Goal: Task Accomplishment & Management: Manage account settings

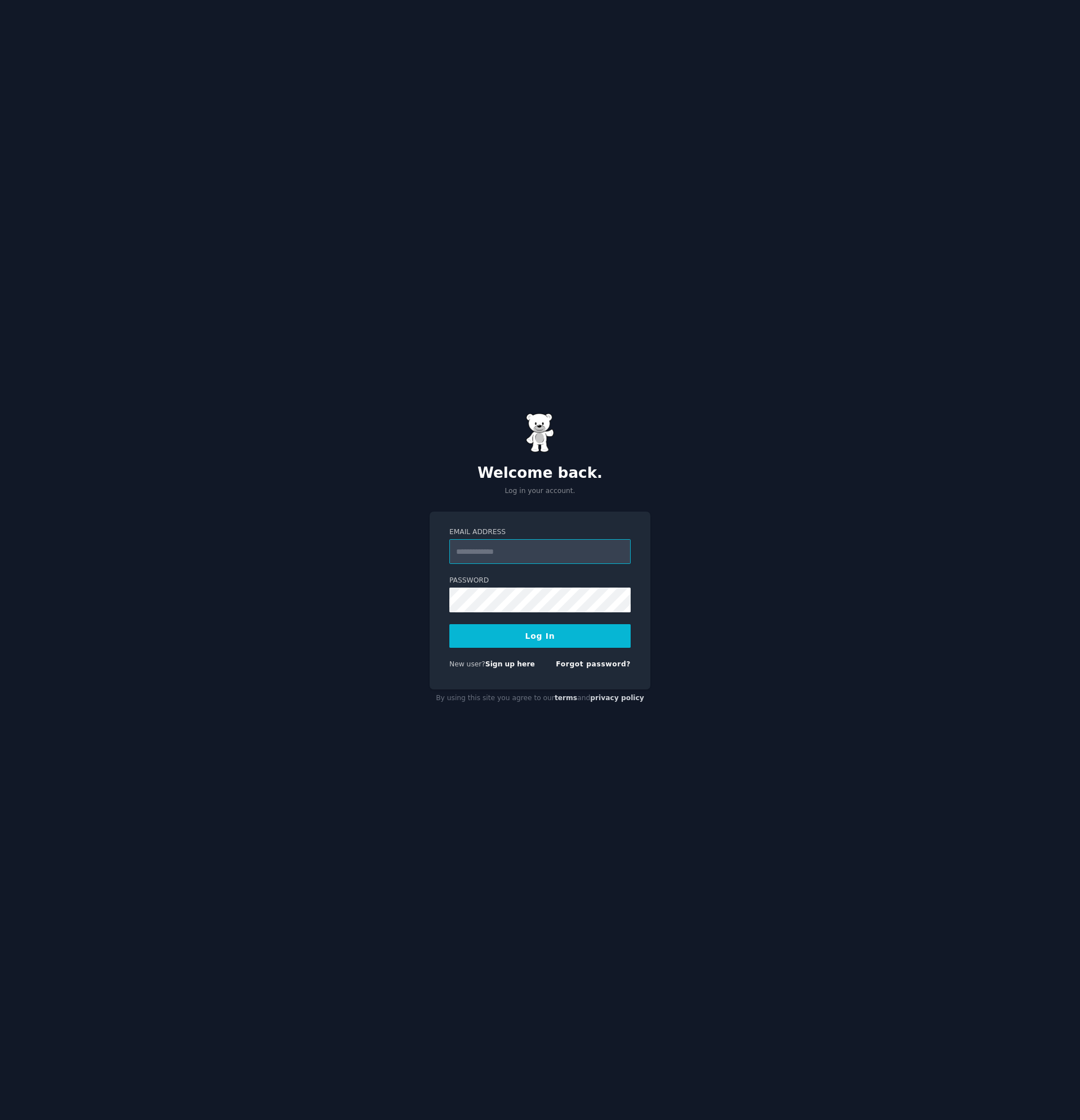
paste input "**********"
type input "**********"
click at [547, 638] on button "Log In" at bounding box center [540, 636] width 181 height 24
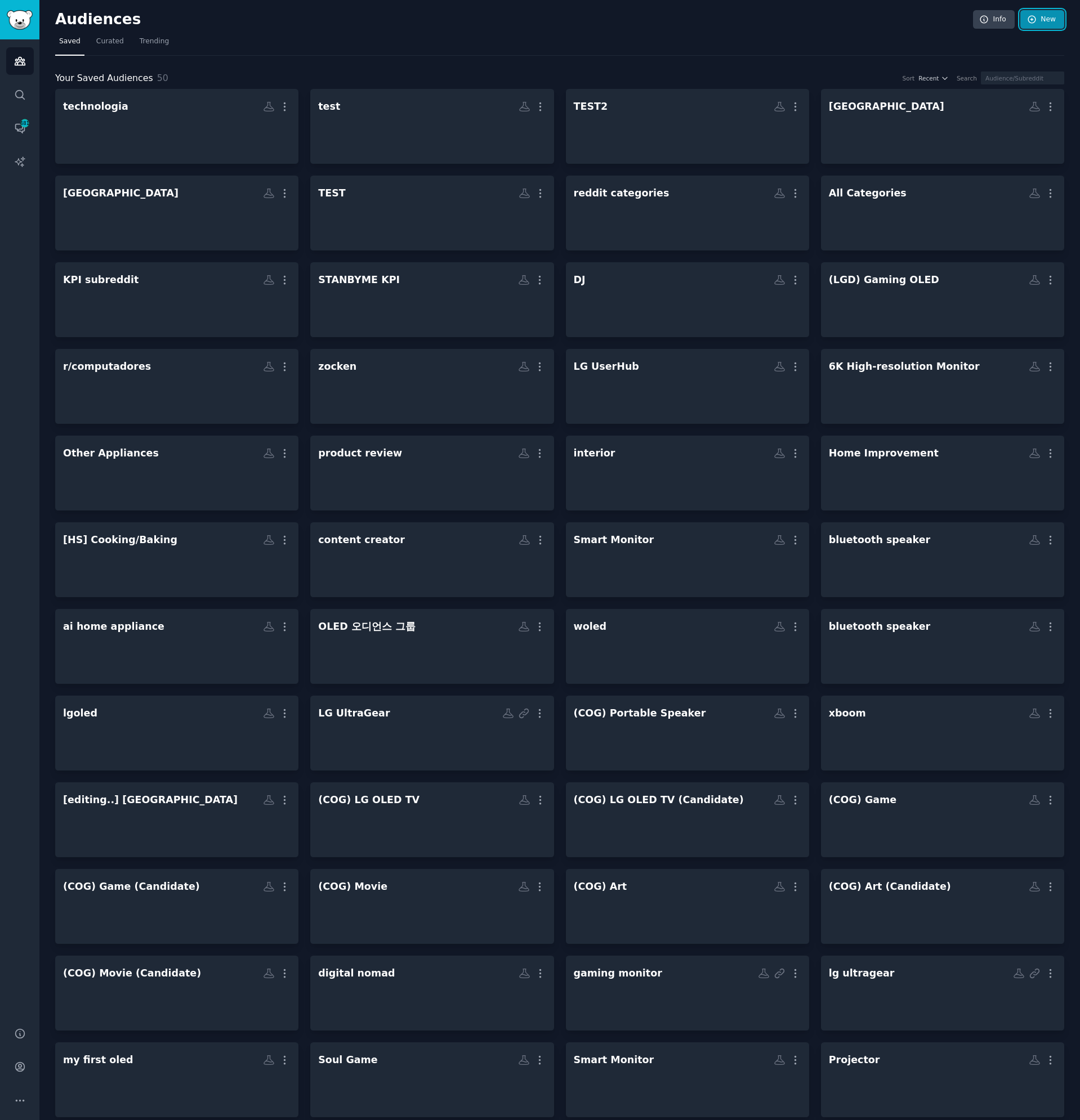
click at [1038, 21] on link "New" at bounding box center [1042, 19] width 44 height 19
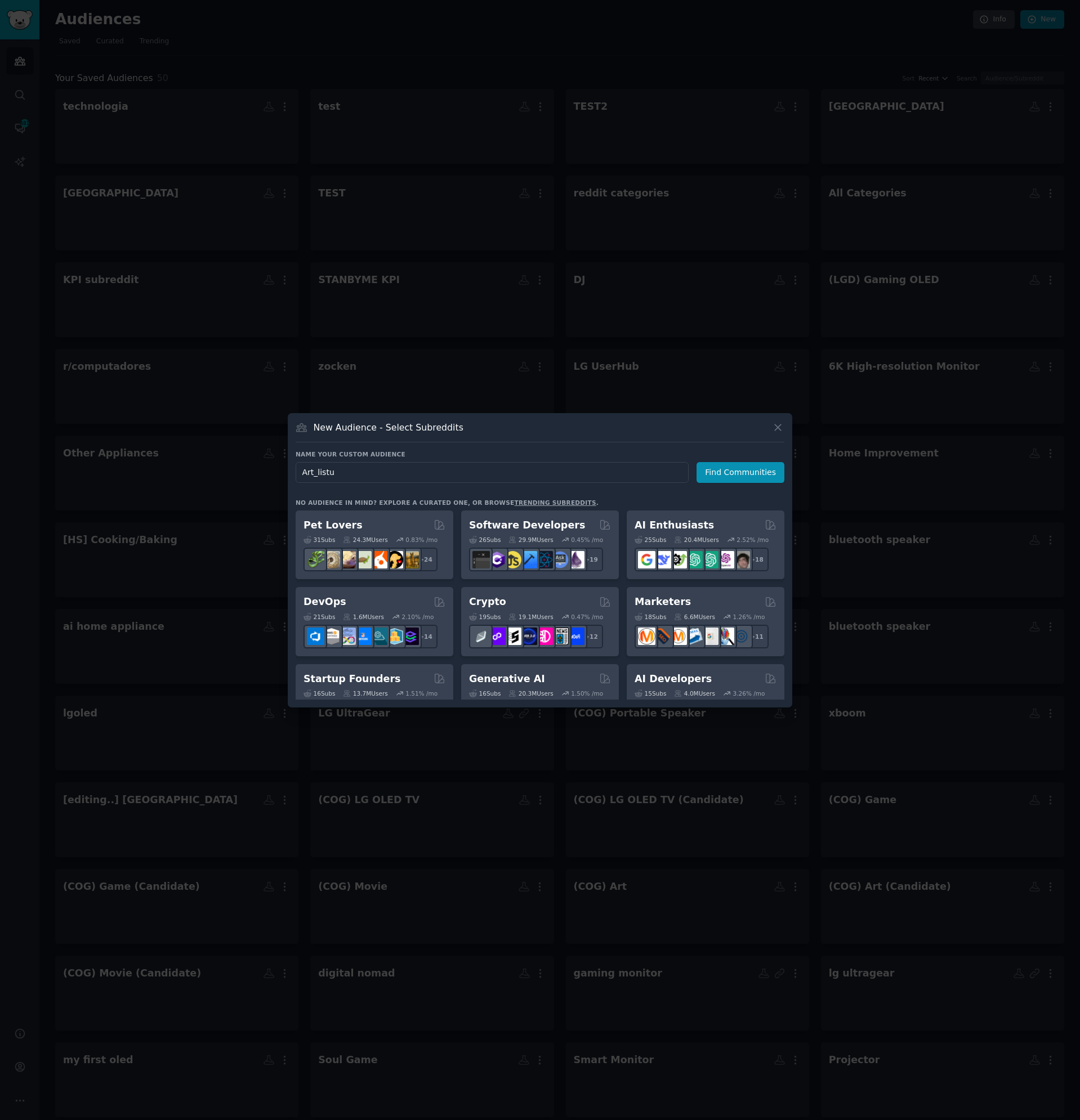
type input "Art_listup"
click button "Find Communities" at bounding box center [740, 472] width 88 height 21
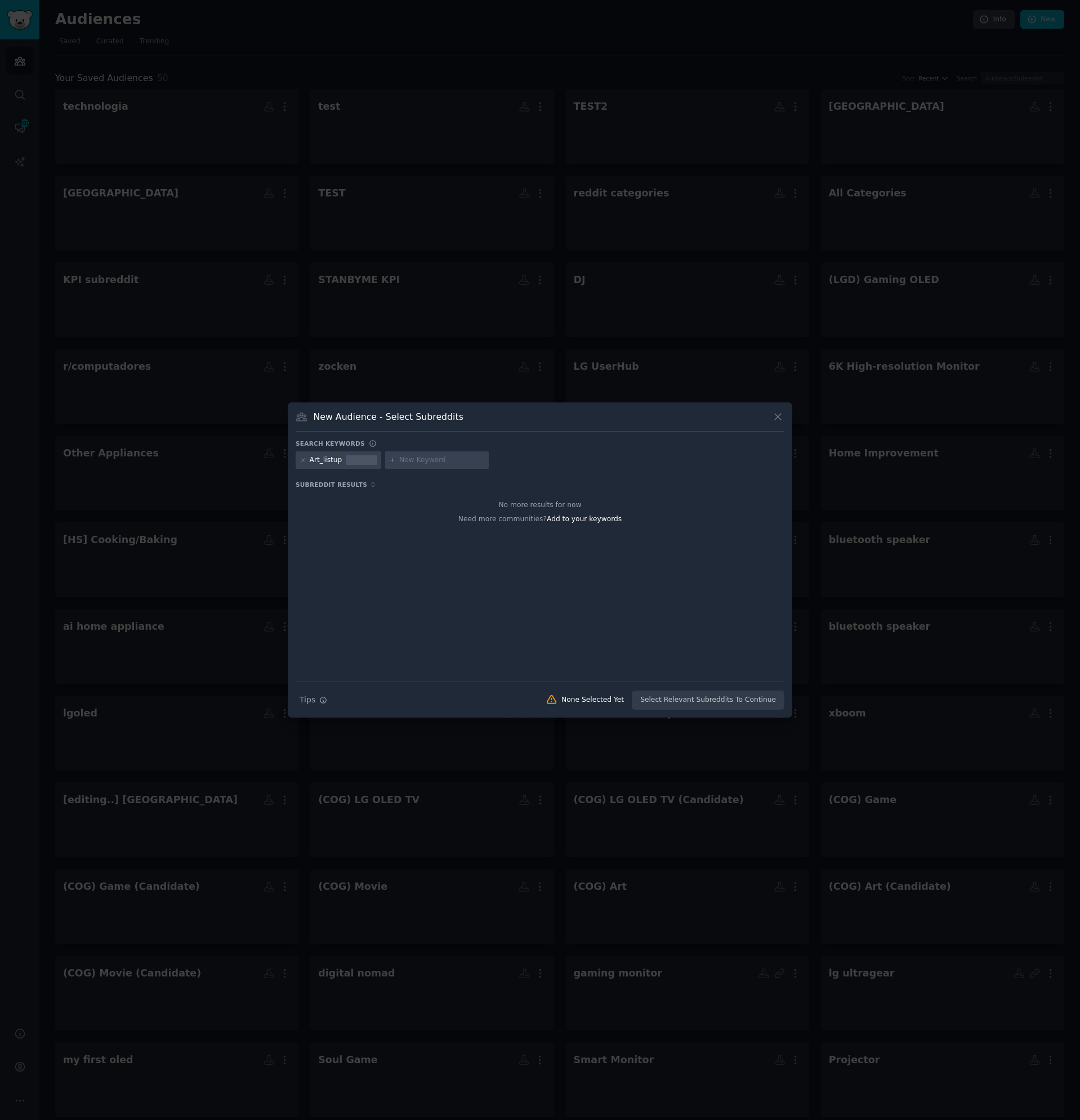
click at [423, 464] on input "text" at bounding box center [441, 460] width 85 height 10
type input "art"
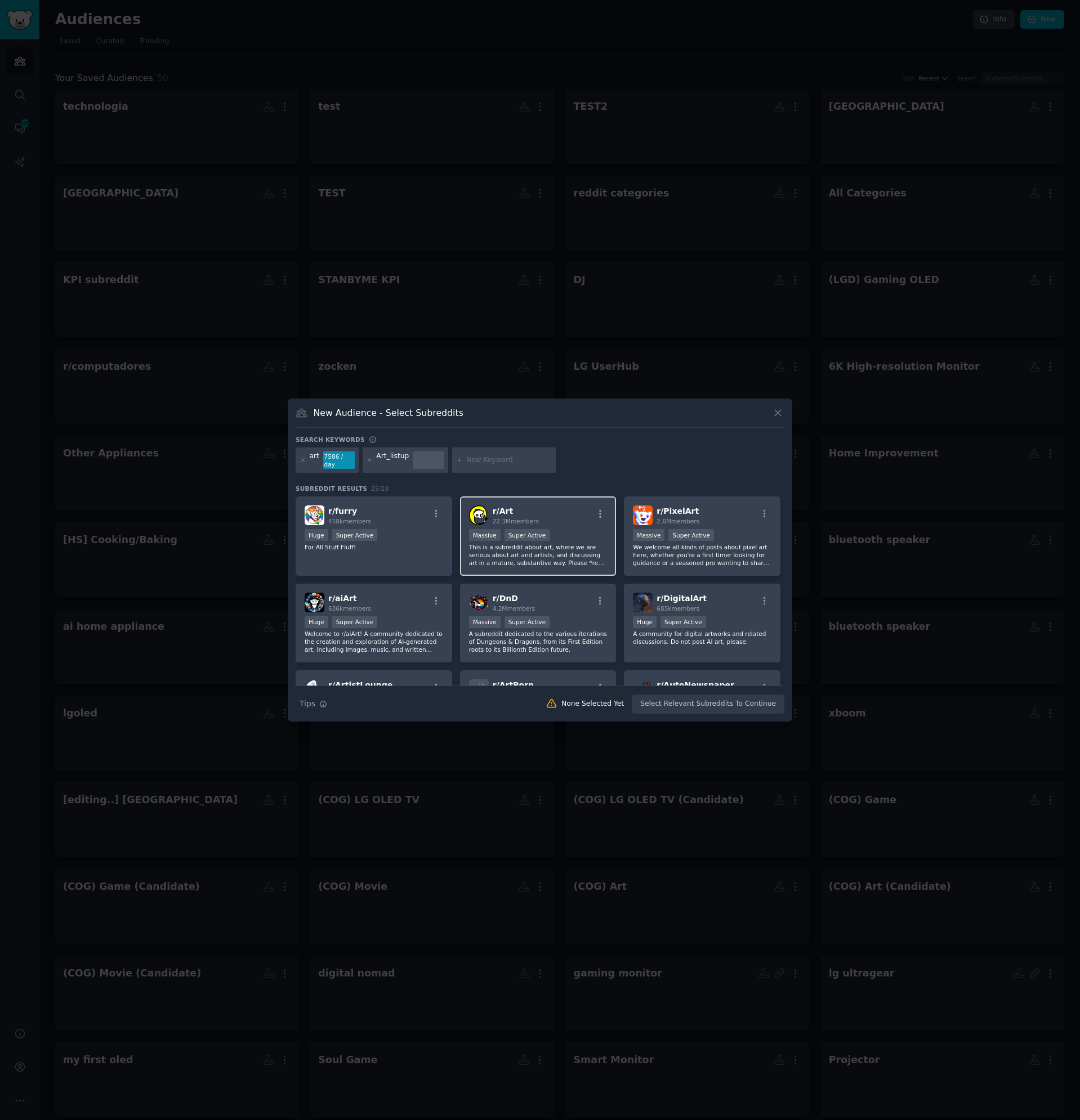
click at [581, 543] on p "This is a subreddit about art, where we are serious about art and artists, and …" at bounding box center [538, 555] width 139 height 24
click at [741, 703] on button "Create Audience" at bounding box center [748, 704] width 75 height 19
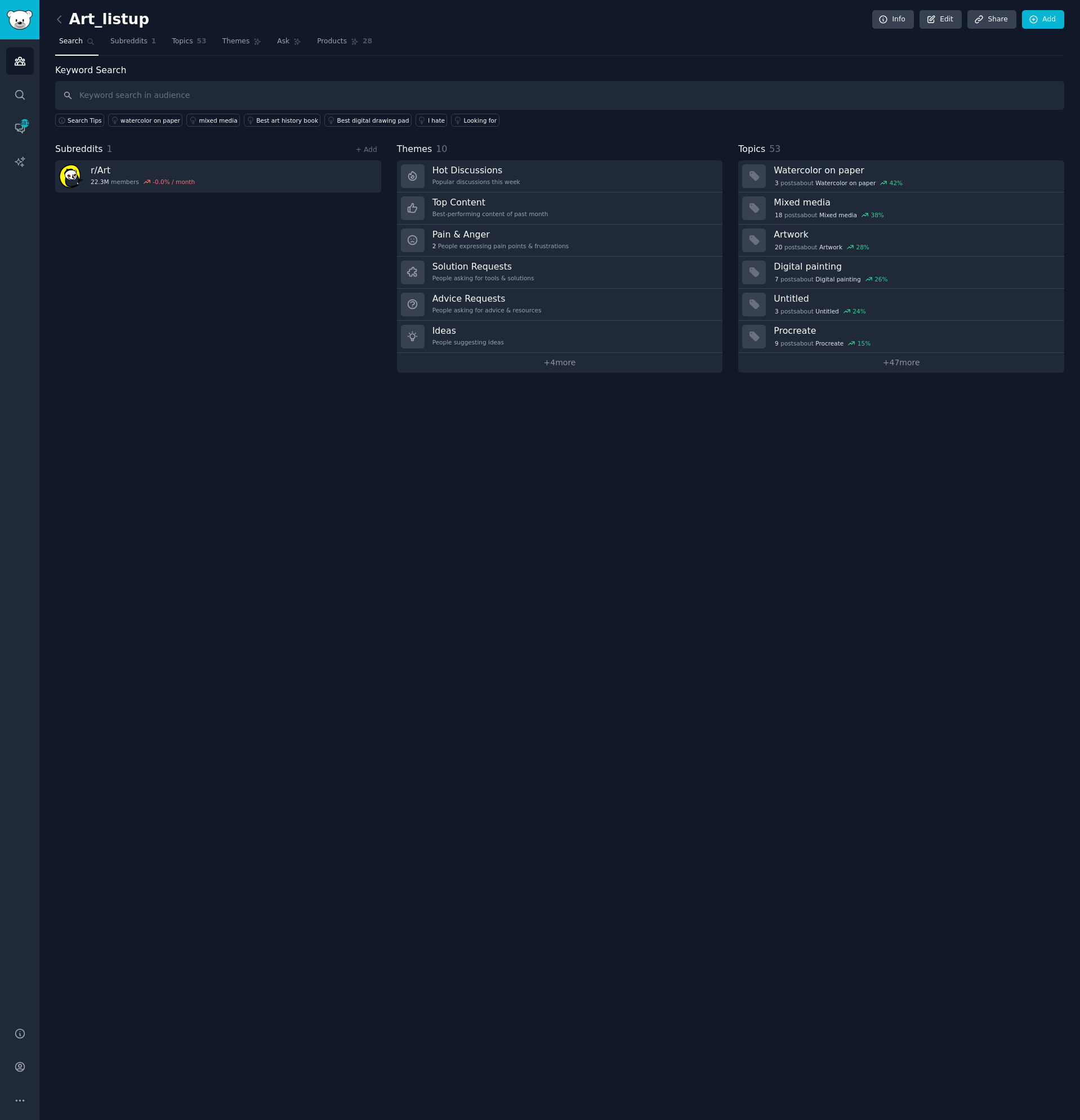
click at [519, 561] on div "Art_listup Info Edit Share Add Search Subreddits 1 Topics 53 Themes Ask Product…" at bounding box center [559, 560] width 1040 height 1120
click at [498, 851] on div "Art_listup Info Edit Share Add Search Subreddits 1 Topics 53 Themes Ask Product…" at bounding box center [559, 560] width 1040 height 1120
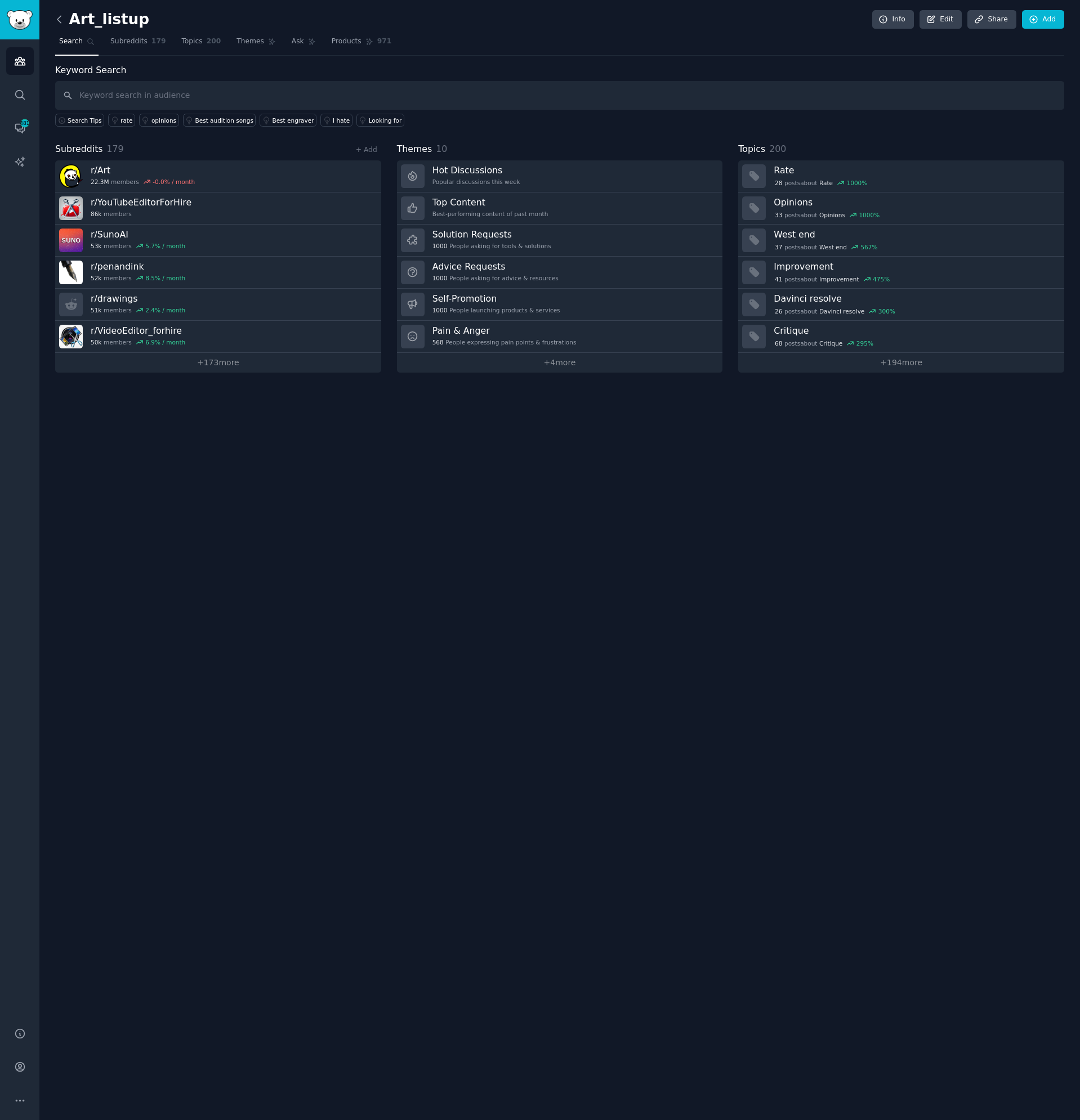
click at [61, 17] on icon at bounding box center [59, 19] width 12 height 12
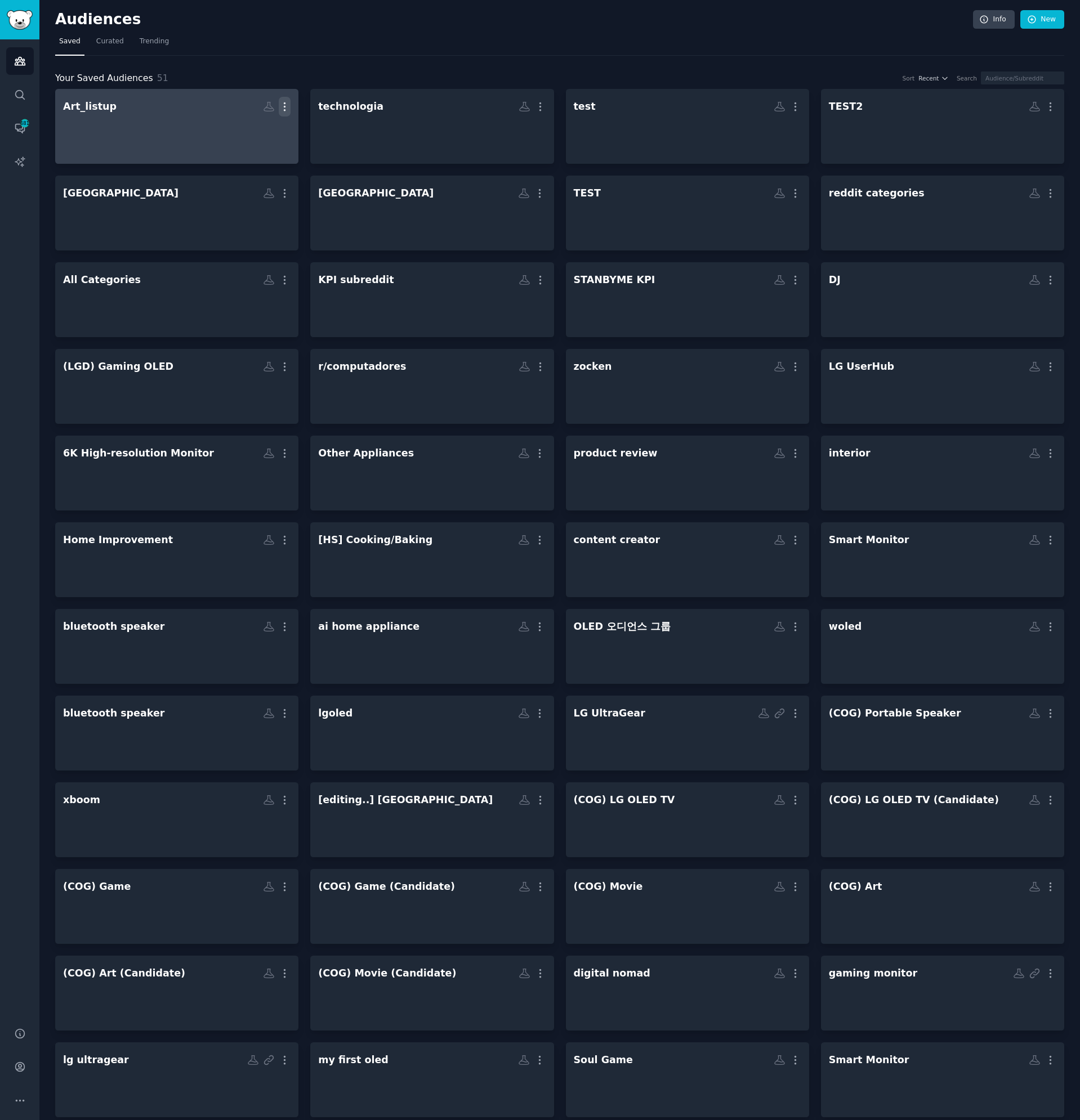
click at [283, 105] on icon "button" at bounding box center [284, 107] width 12 height 12
click at [251, 129] on p "Delete" at bounding box center [253, 130] width 26 height 12
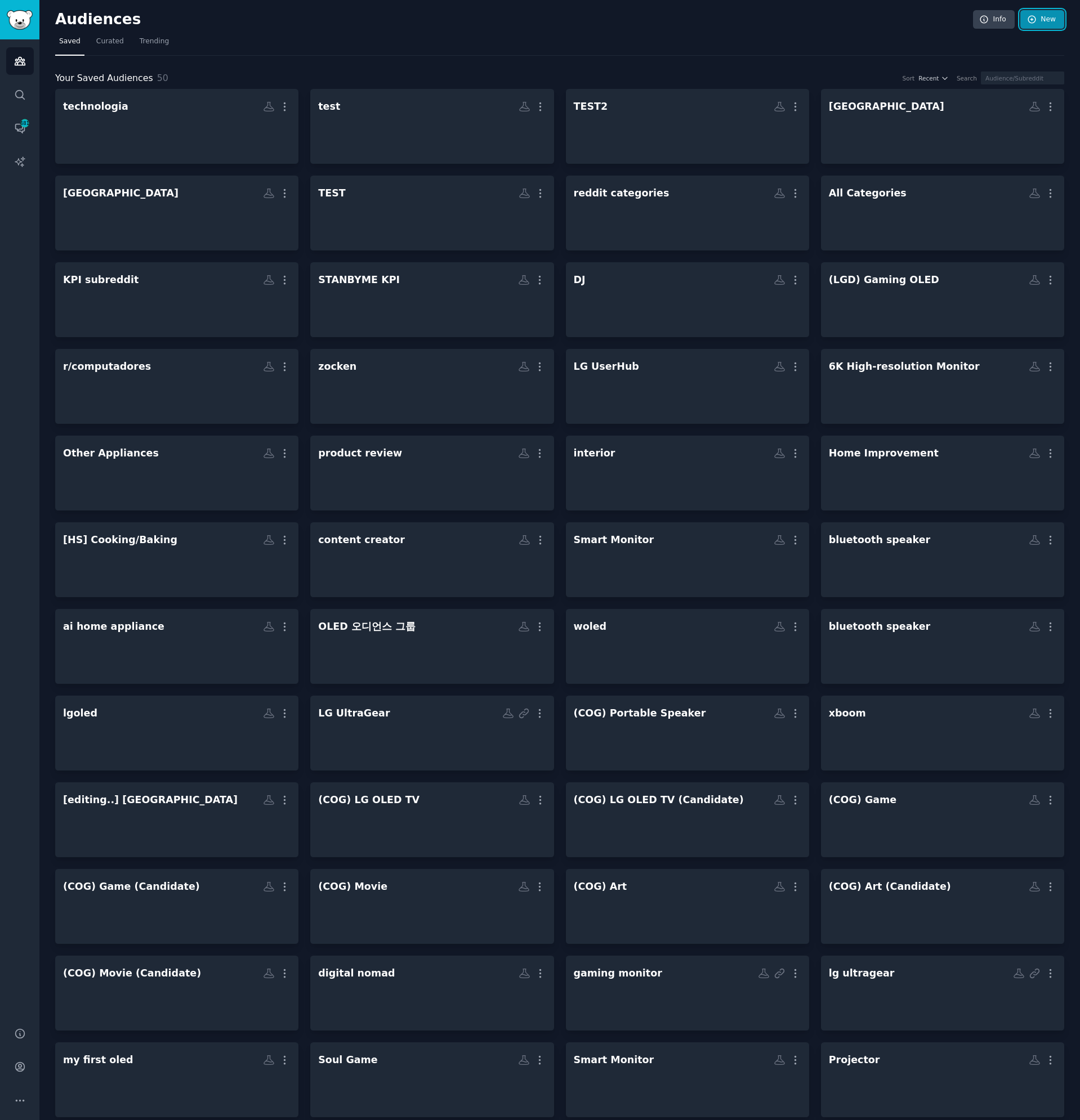
click at [1045, 24] on link "New" at bounding box center [1042, 19] width 44 height 19
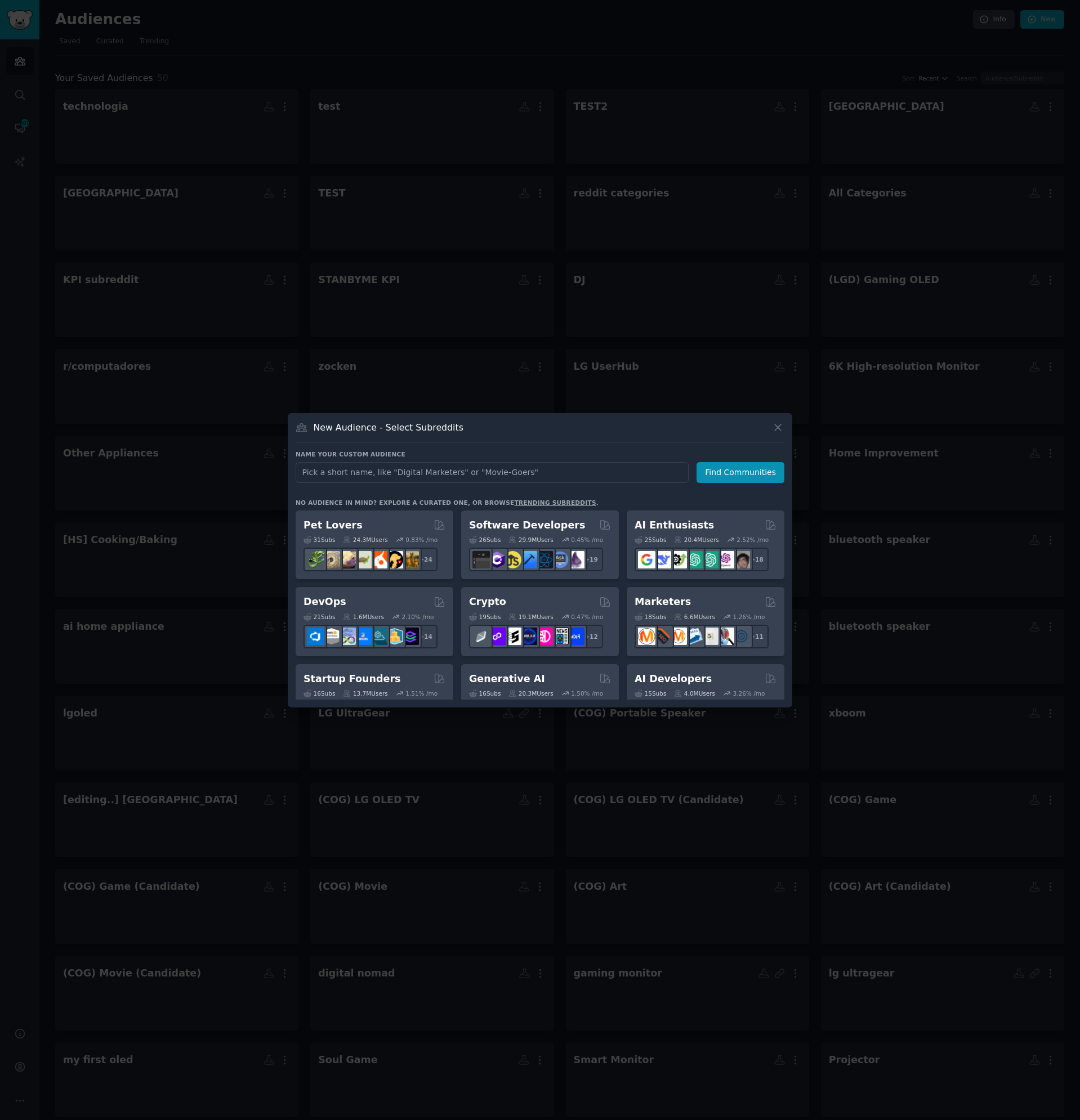
click at [471, 474] on input "text" at bounding box center [492, 472] width 393 height 21
type input "ART_LISTUP"
click button "Find Communities" at bounding box center [740, 472] width 88 height 21
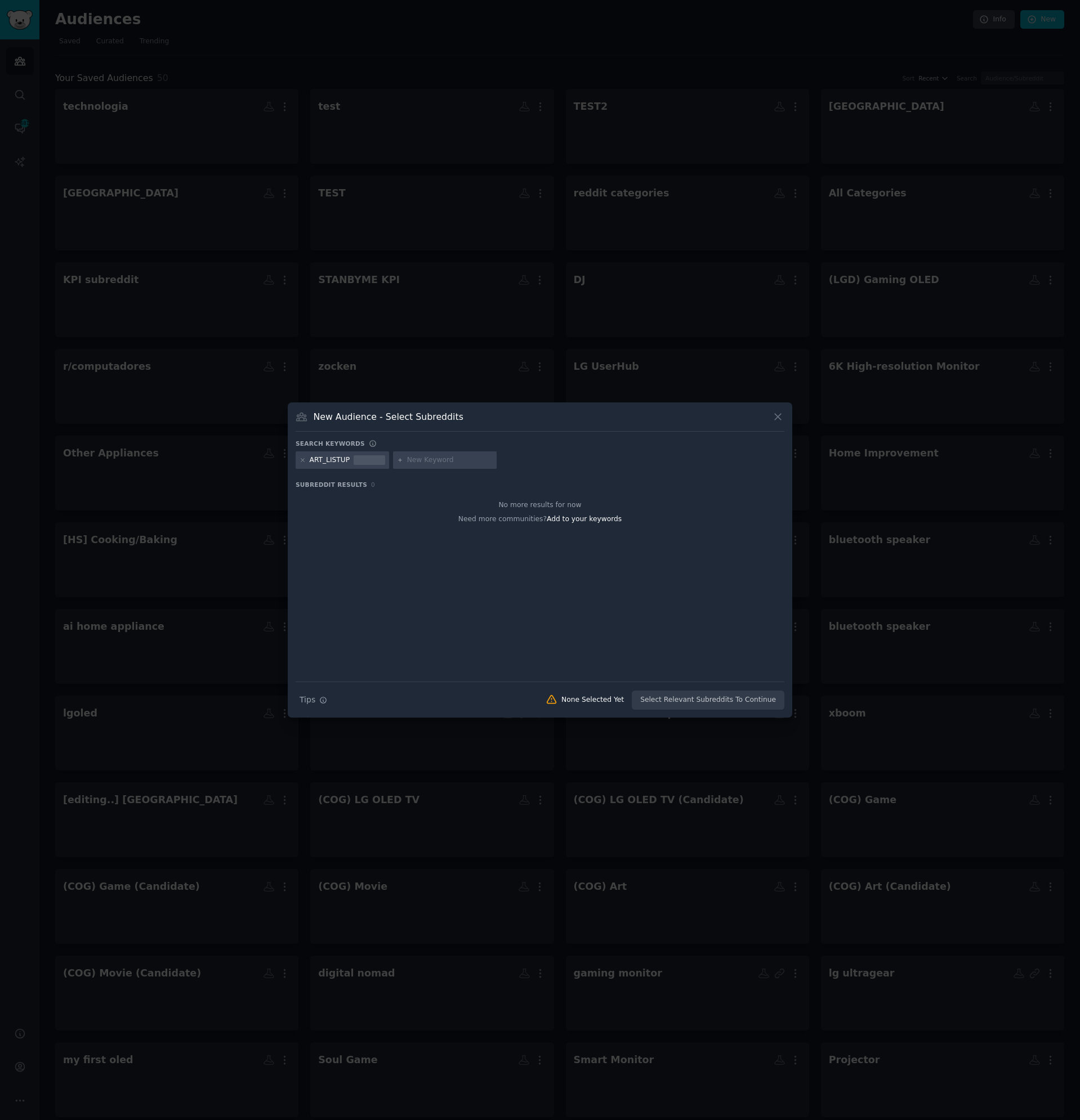
click at [439, 459] on input "text" at bounding box center [449, 460] width 85 height 10
type input "art"
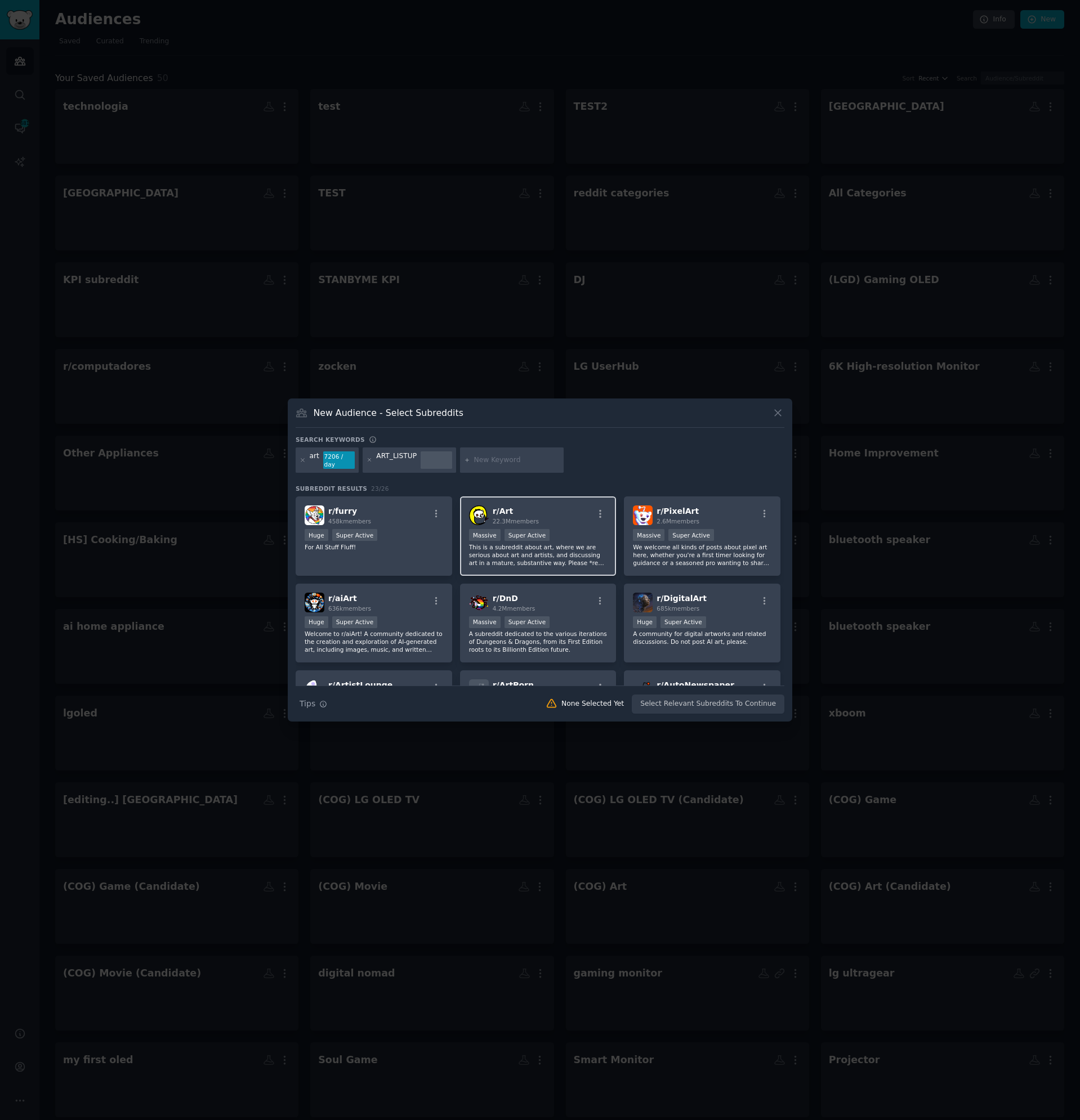
click at [574, 543] on p "This is a subreddit about art, where we are serious about art and artists, and …" at bounding box center [538, 555] width 139 height 24
click at [742, 695] on button "Create Audience" at bounding box center [748, 704] width 75 height 19
click at [734, 704] on div "Search Tips Tips 1 Subreddit Selected 22.3M Members Create Audience" at bounding box center [540, 699] width 488 height 28
click at [604, 701] on div "Search Tips Tips 1 Subreddit Selected 22.3M Members Create Audience" at bounding box center [540, 699] width 488 height 28
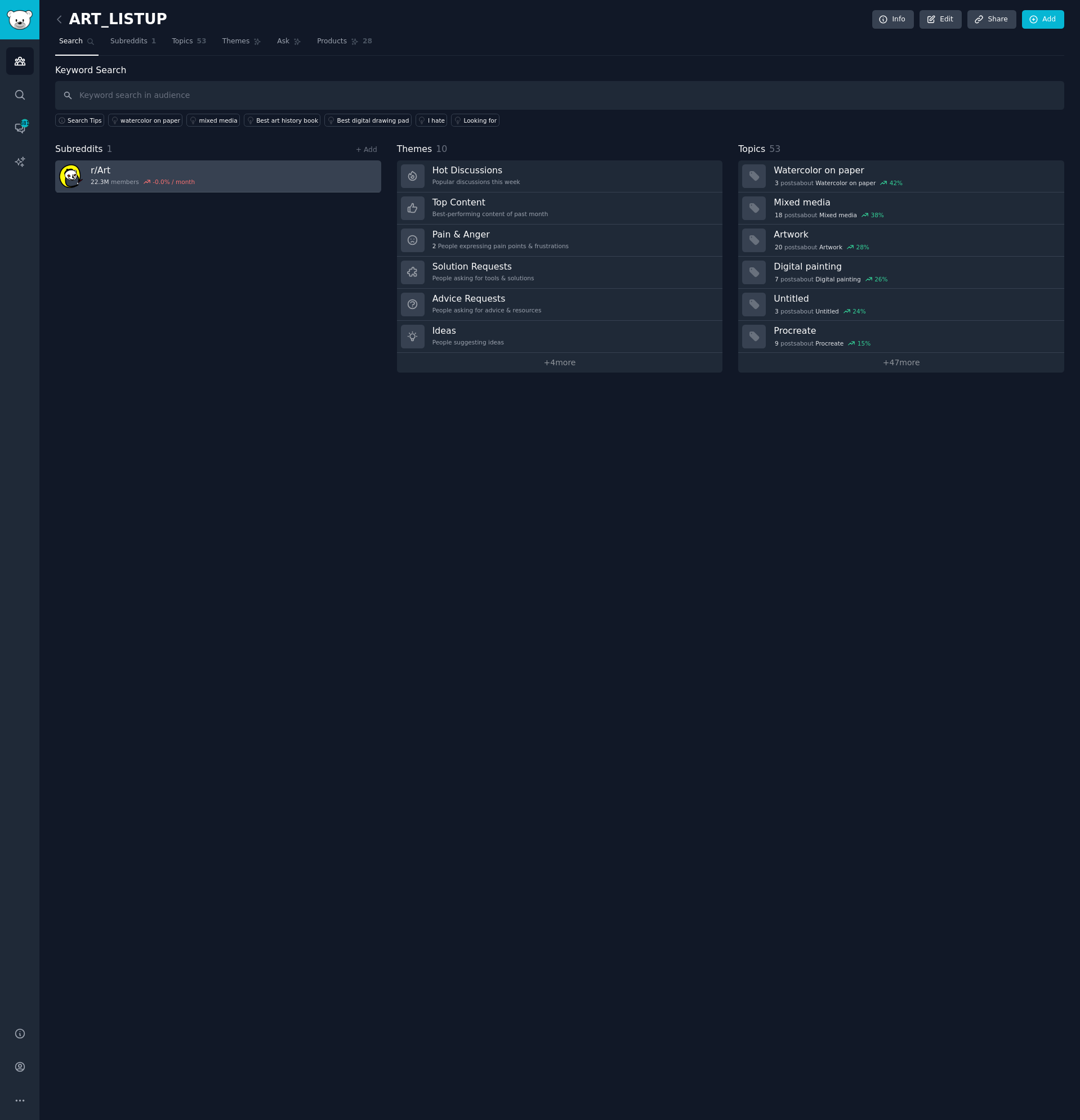
drag, startPoint x: 361, startPoint y: 171, endPoint x: 330, endPoint y: 174, distance: 31.1
click at [330, 174] on link "r/ Art 22.3M members -0.0 % / month" at bounding box center [218, 177] width 326 height 32
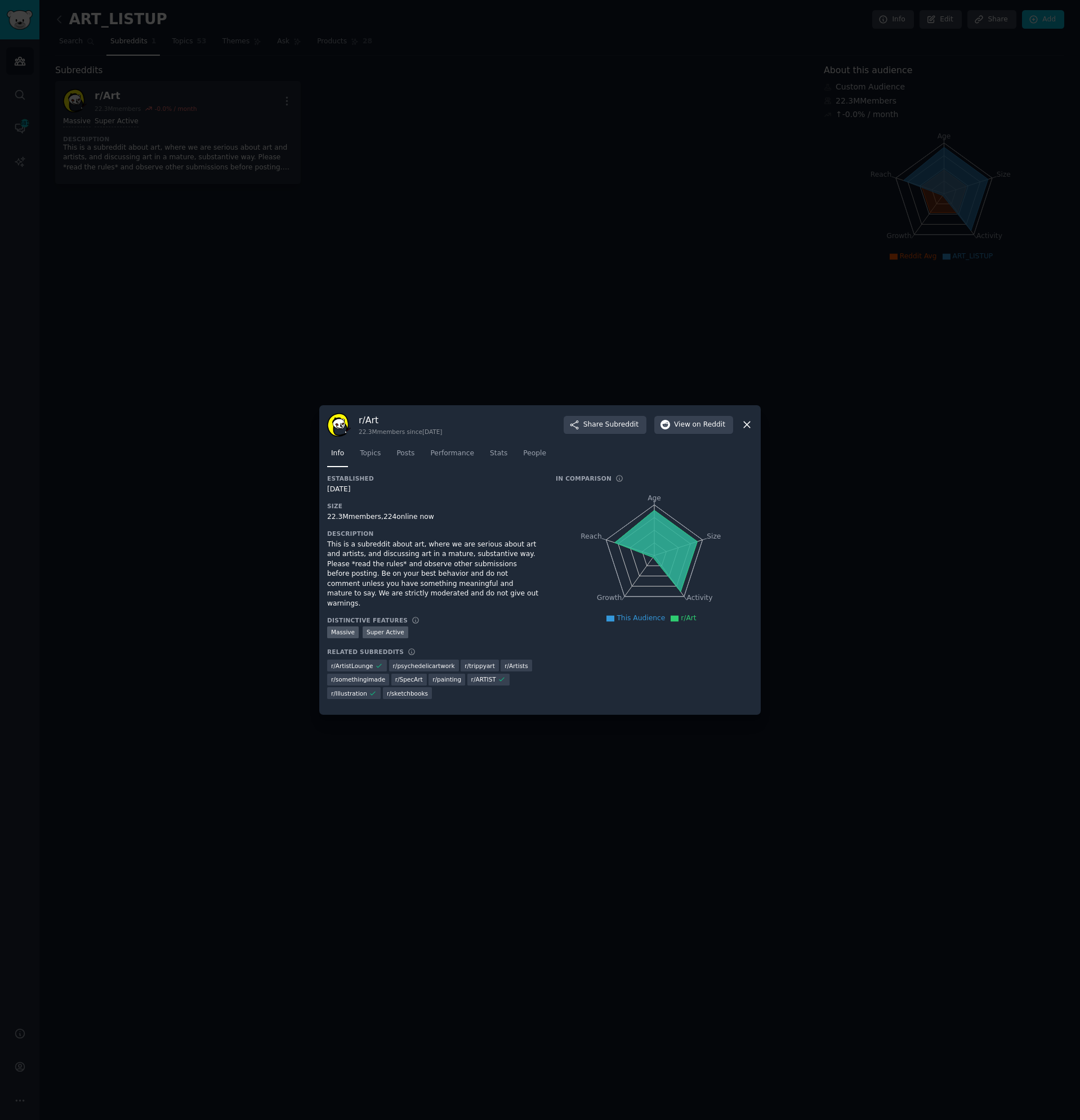
click at [750, 430] on icon at bounding box center [746, 425] width 12 height 12
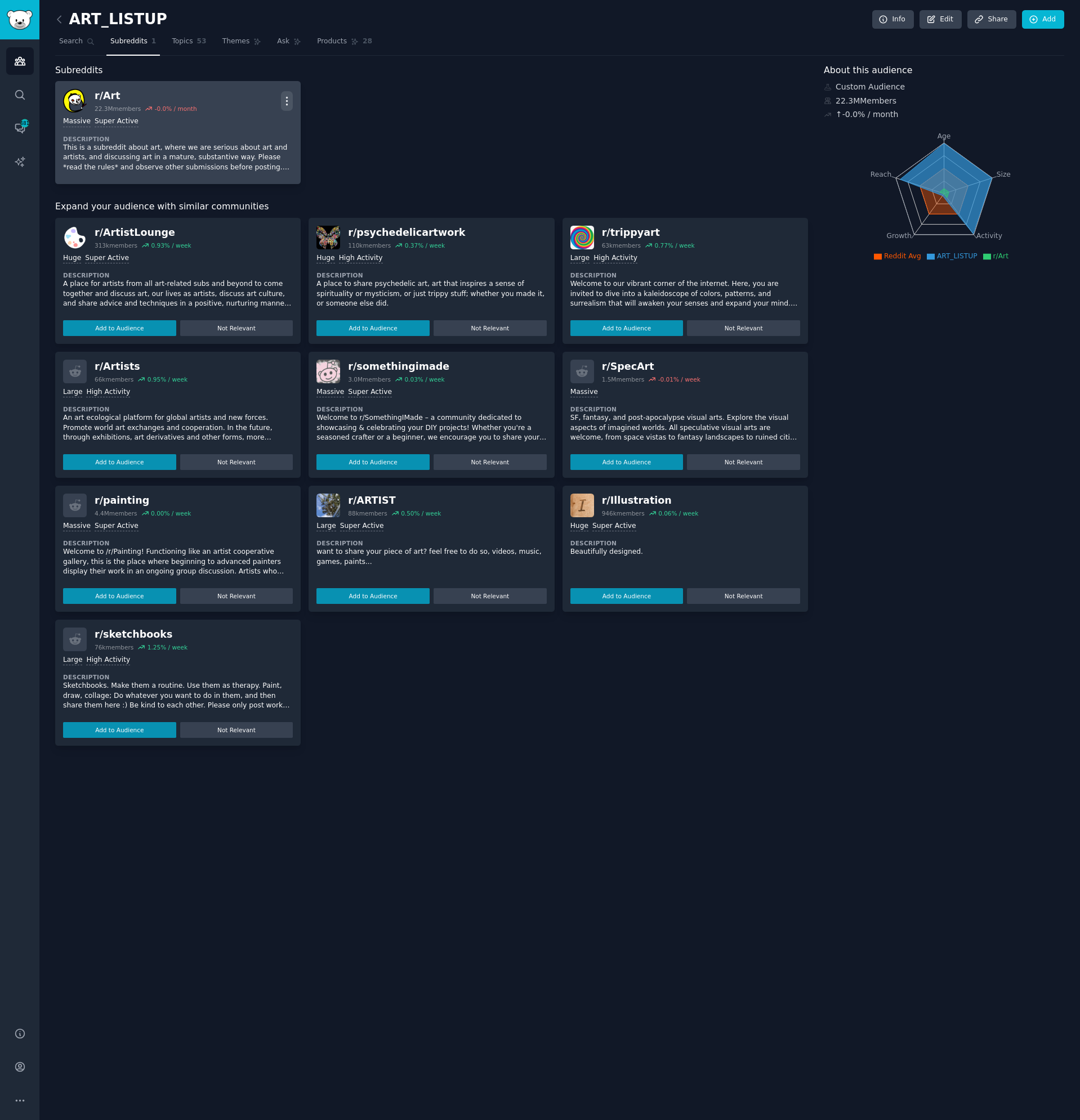
click at [291, 103] on icon "button" at bounding box center [287, 101] width 12 height 12
click at [250, 144] on p "Delete" at bounding box center [242, 144] width 26 height 12
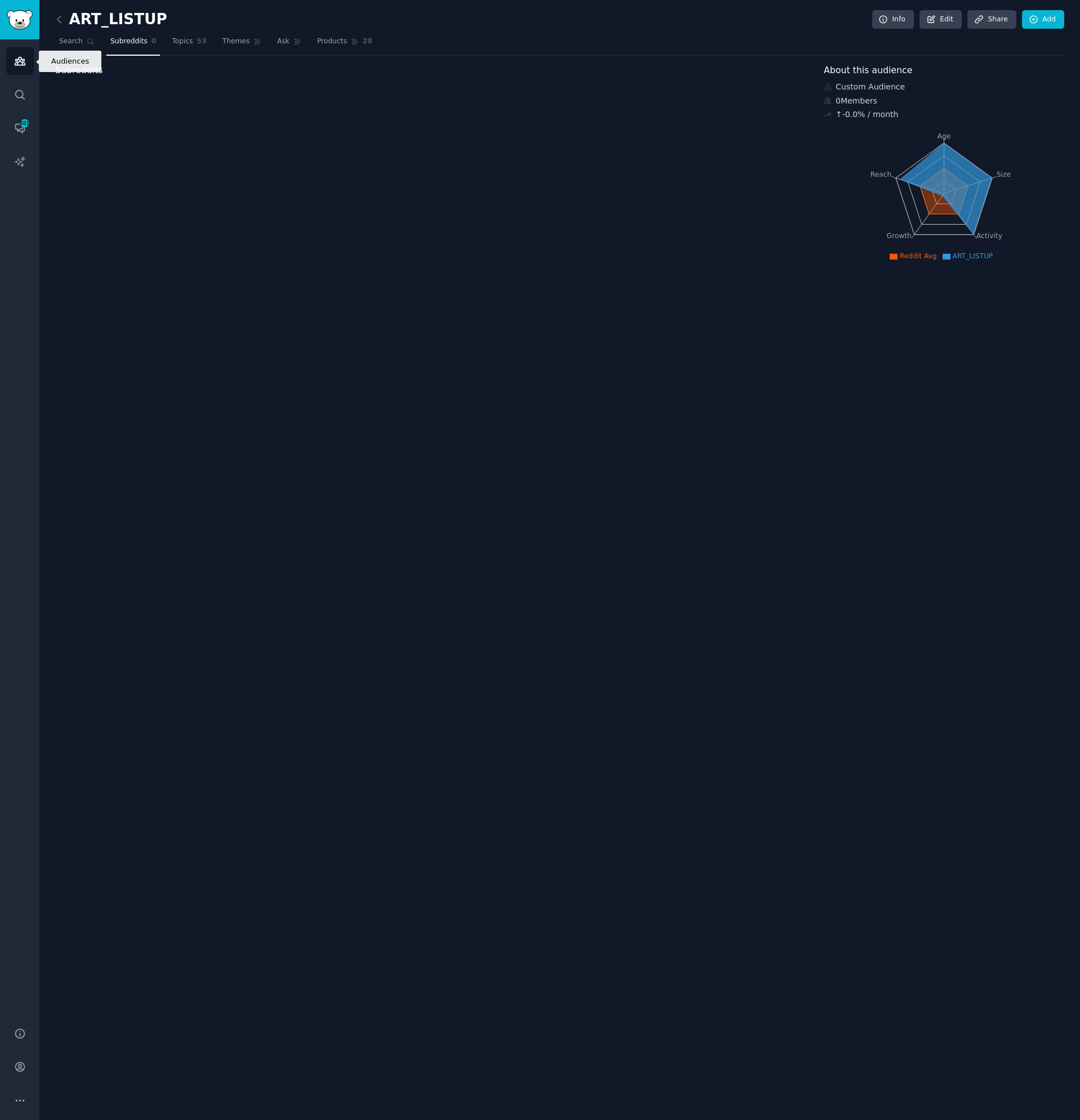
click at [27, 62] on link "Audiences" at bounding box center [20, 61] width 28 height 28
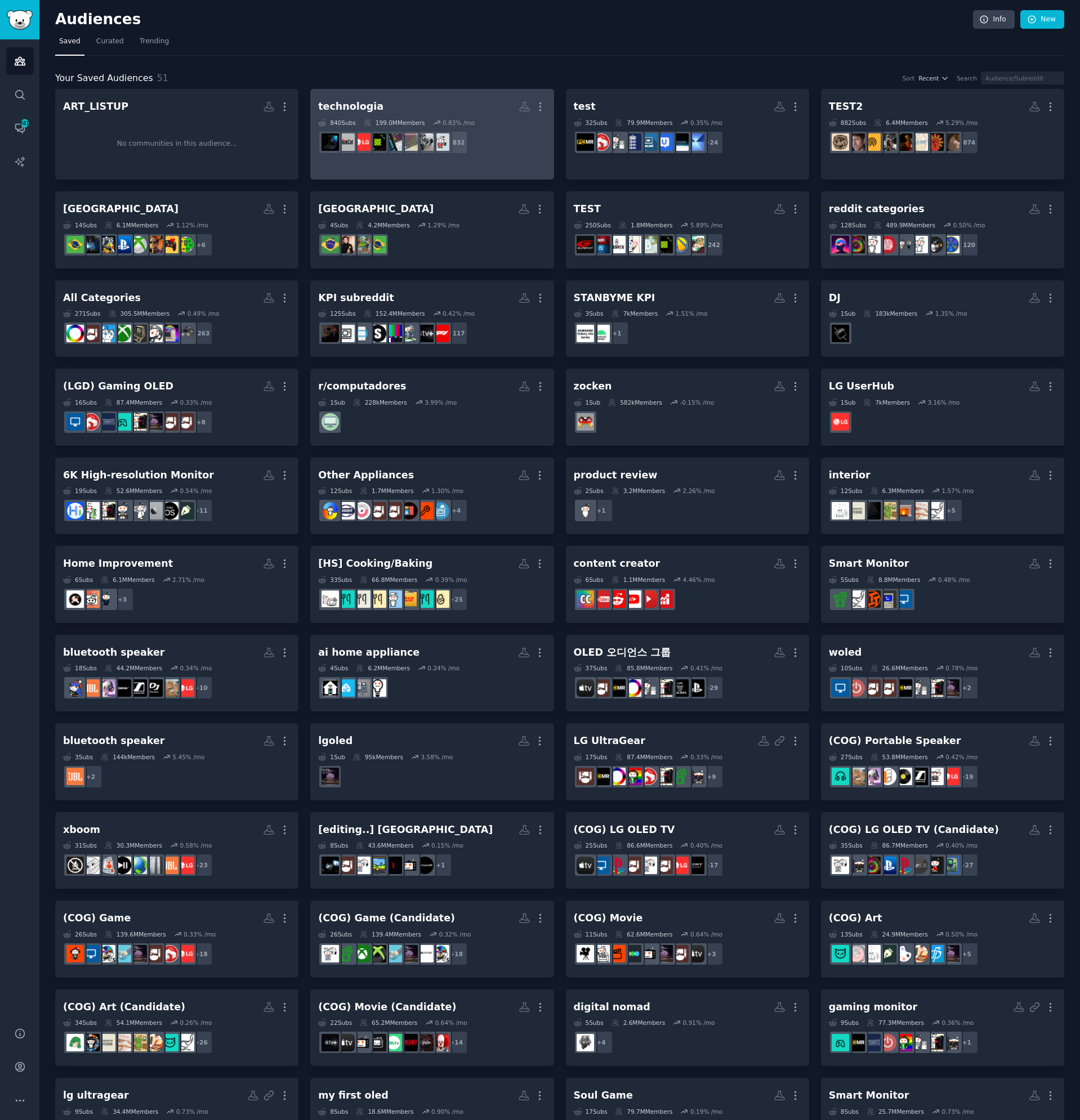
click at [426, 107] on h2 "technologia More" at bounding box center [432, 107] width 228 height 19
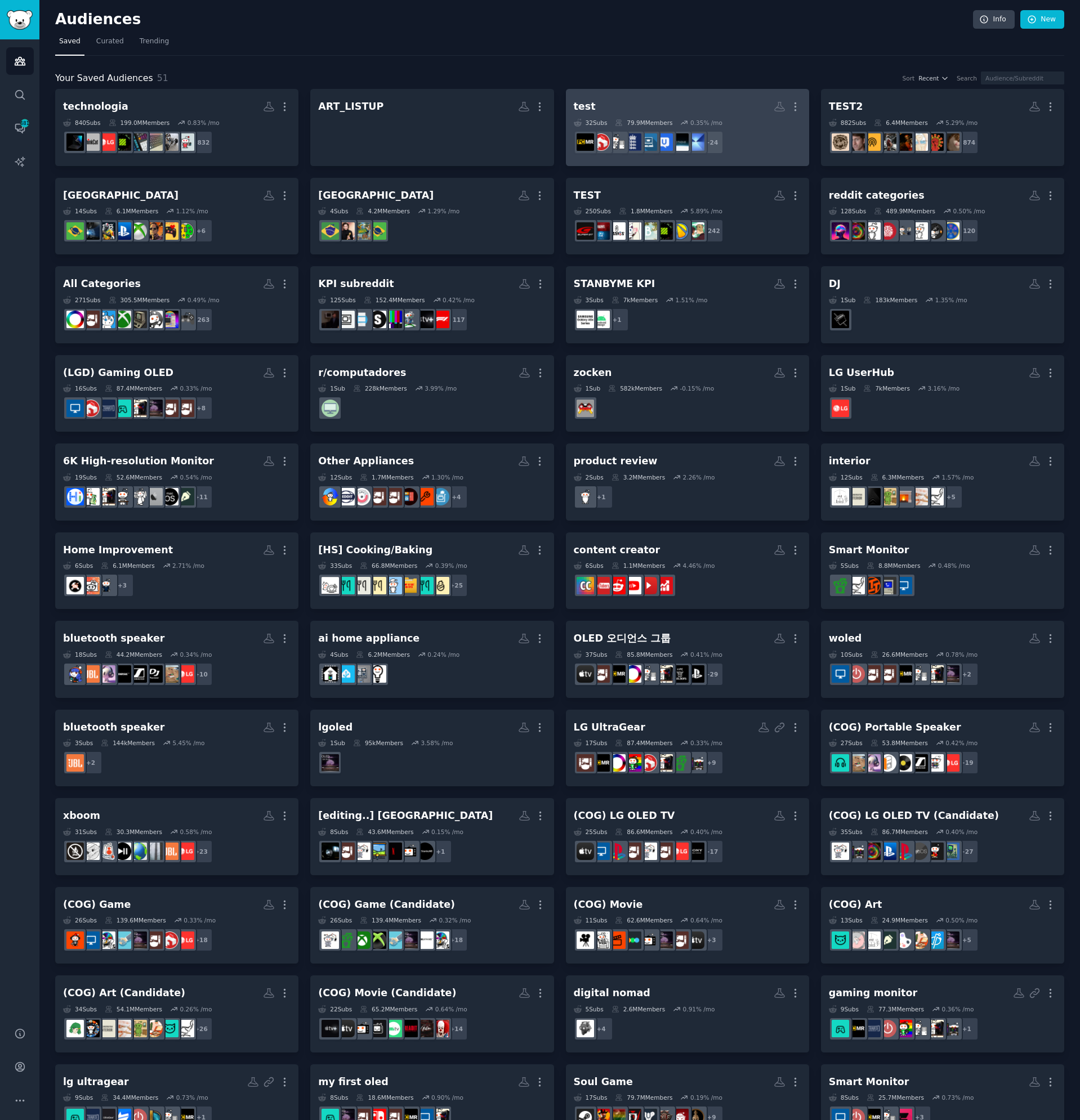
click at [692, 100] on h2 "test More" at bounding box center [687, 107] width 228 height 19
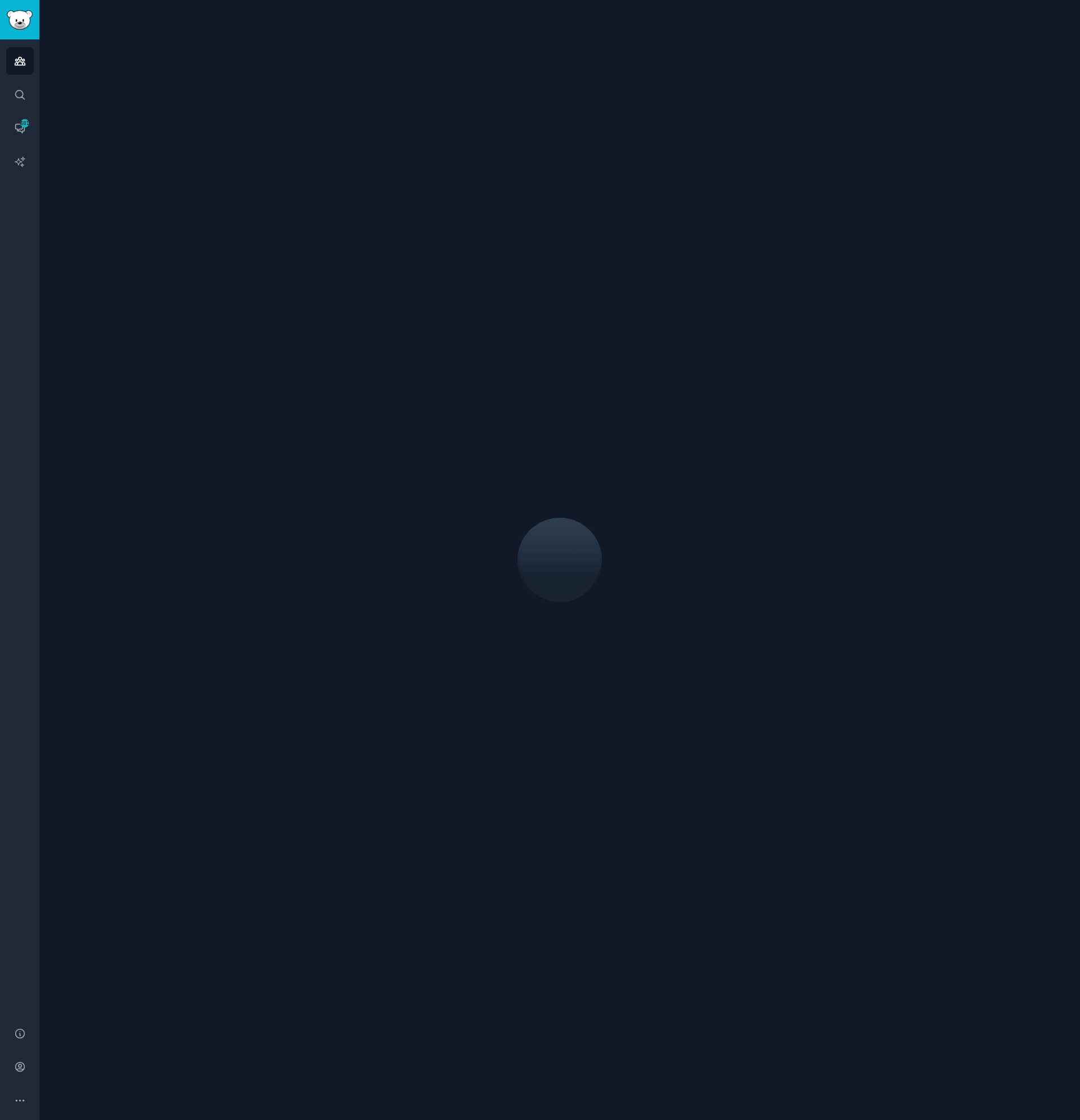
click at [474, 165] on div at bounding box center [559, 559] width 1009 height 1088
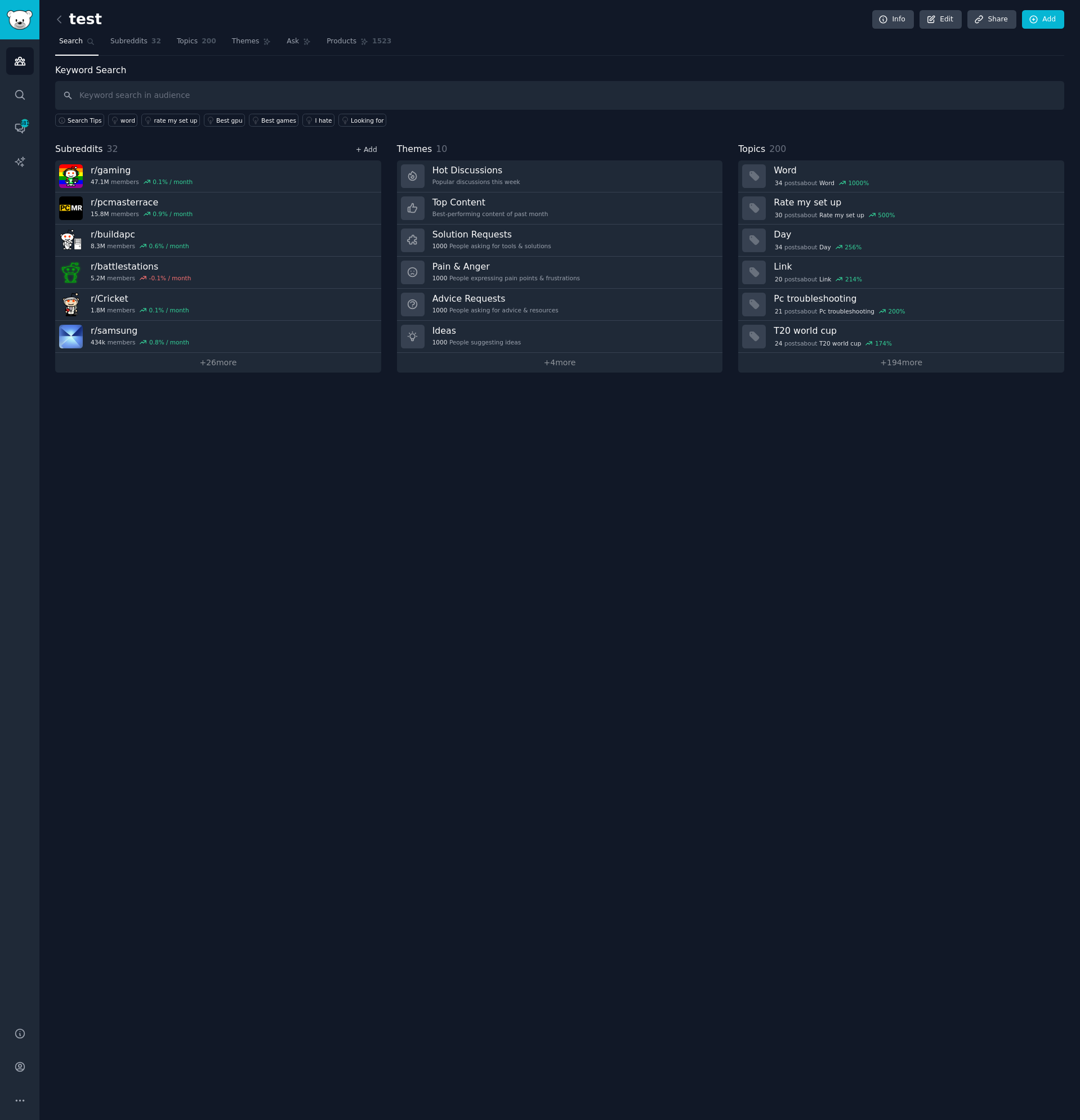
click at [373, 149] on link "+ Add" at bounding box center [366, 150] width 21 height 8
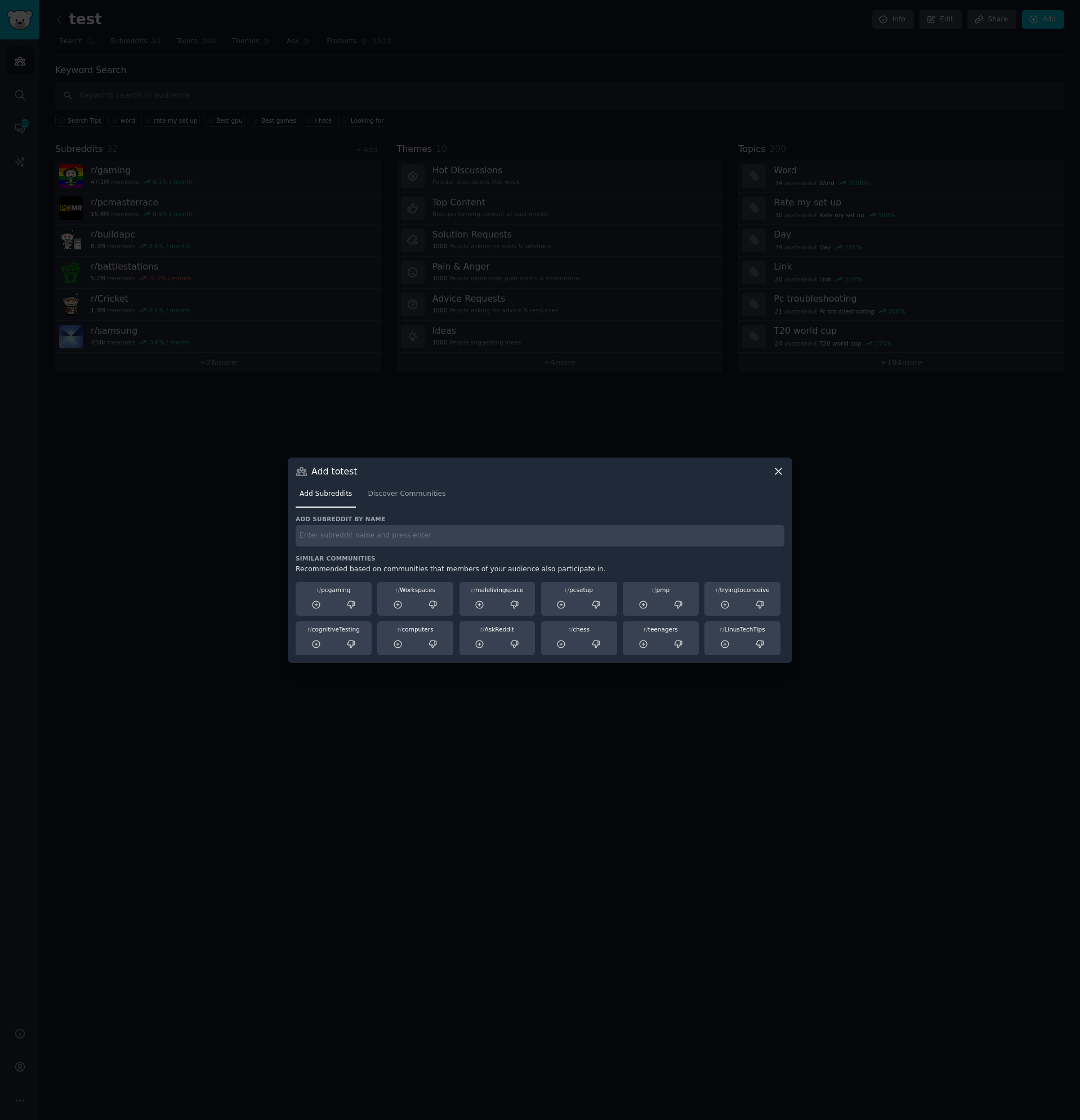
click at [776, 474] on icon at bounding box center [778, 471] width 6 height 6
